Goal: Information Seeking & Learning: Learn about a topic

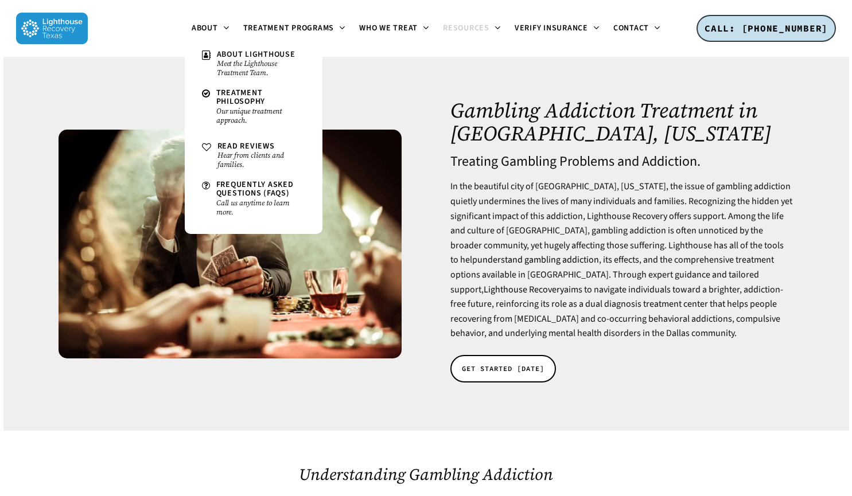
click at [67, 24] on img at bounding box center [52, 29] width 72 height 32
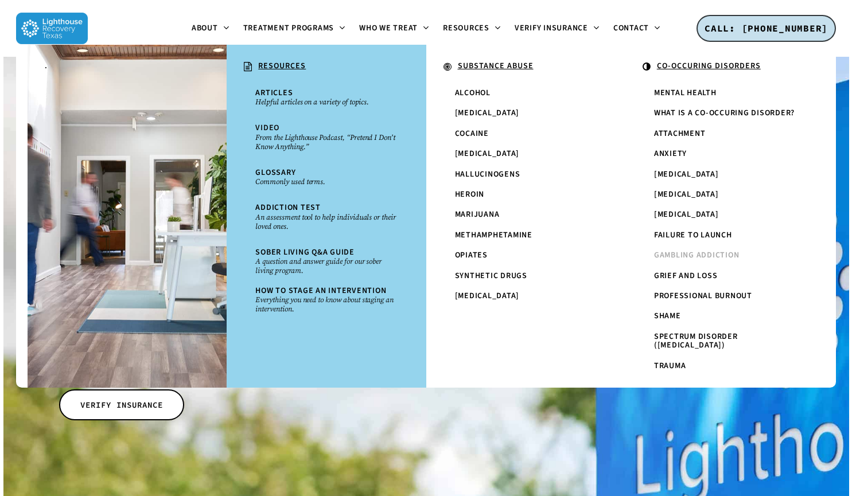
click at [686, 261] on span "Gambling Addiction" at bounding box center [696, 254] width 85 height 11
